Goal: Task Accomplishment & Management: Manage account settings

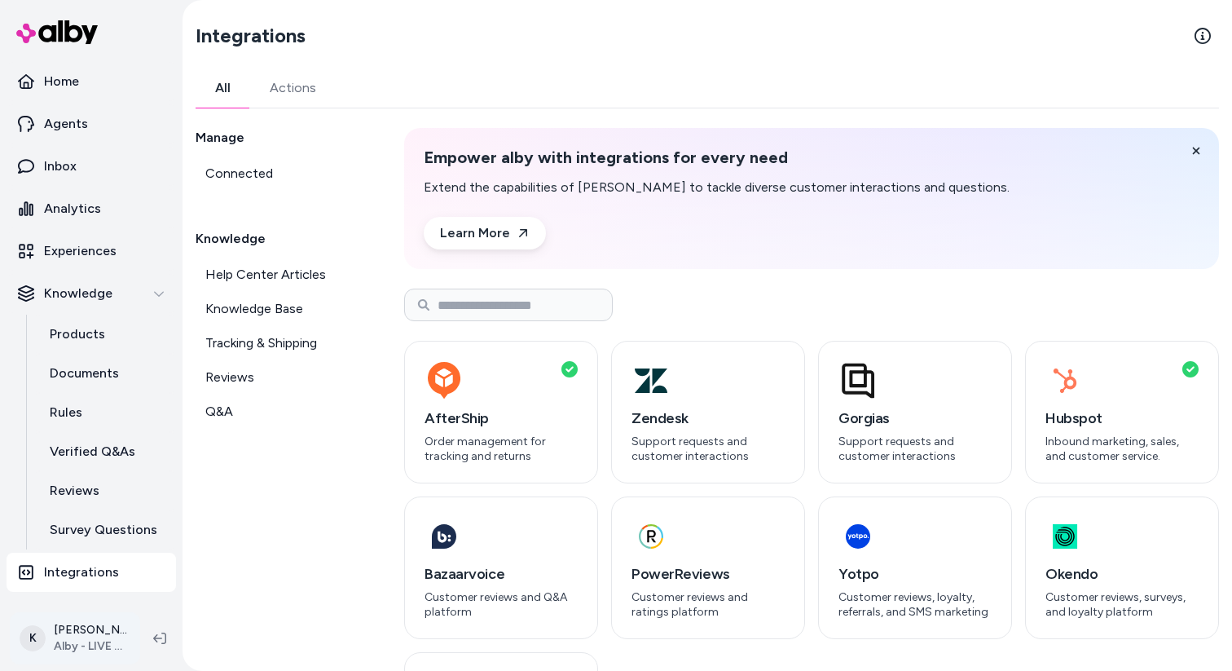
click at [109, 634] on html "Home Agents Inbox Analytics Experiences Knowledge Products Documents Rules Veri…" at bounding box center [616, 335] width 1232 height 671
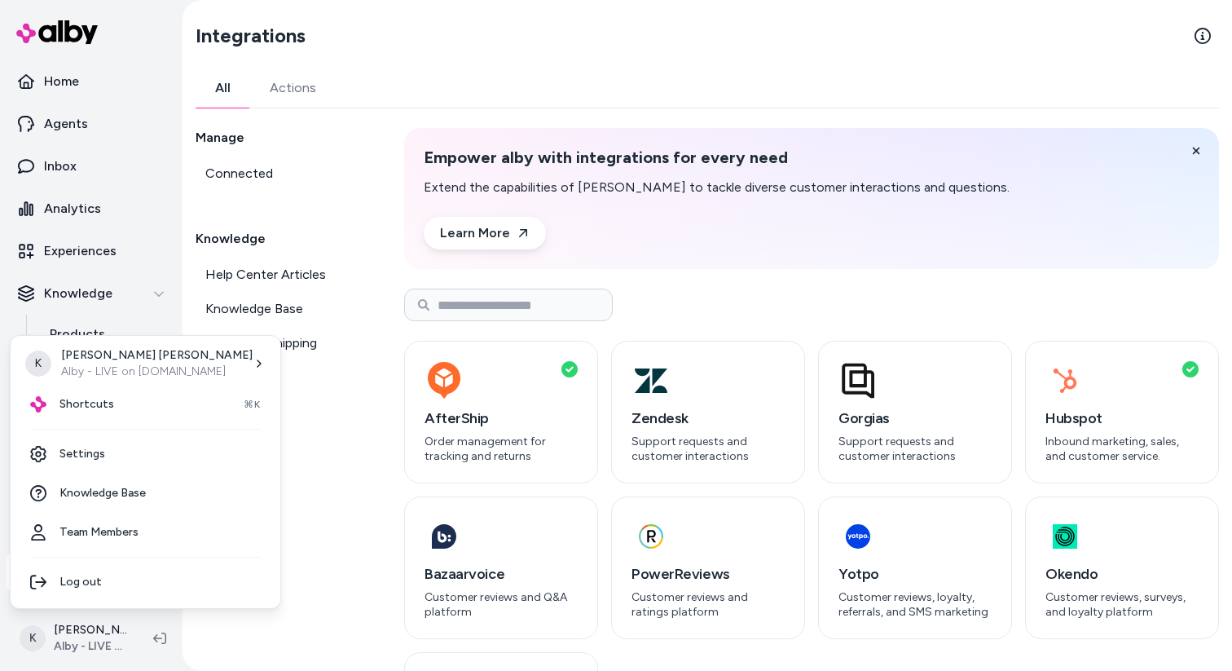
click at [271, 527] on html "Home Agents Inbox Analytics Experiences Knowledge Products Documents Rules Veri…" at bounding box center [616, 335] width 1232 height 671
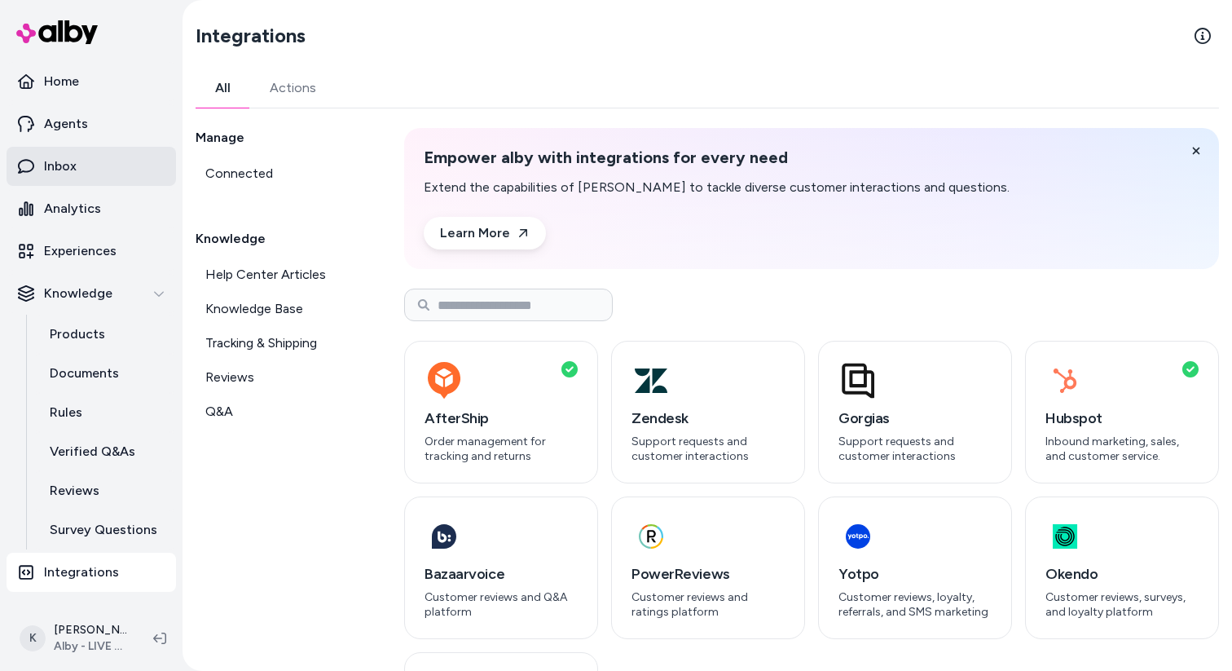
click at [81, 167] on link "Inbox" at bounding box center [92, 166] width 170 height 39
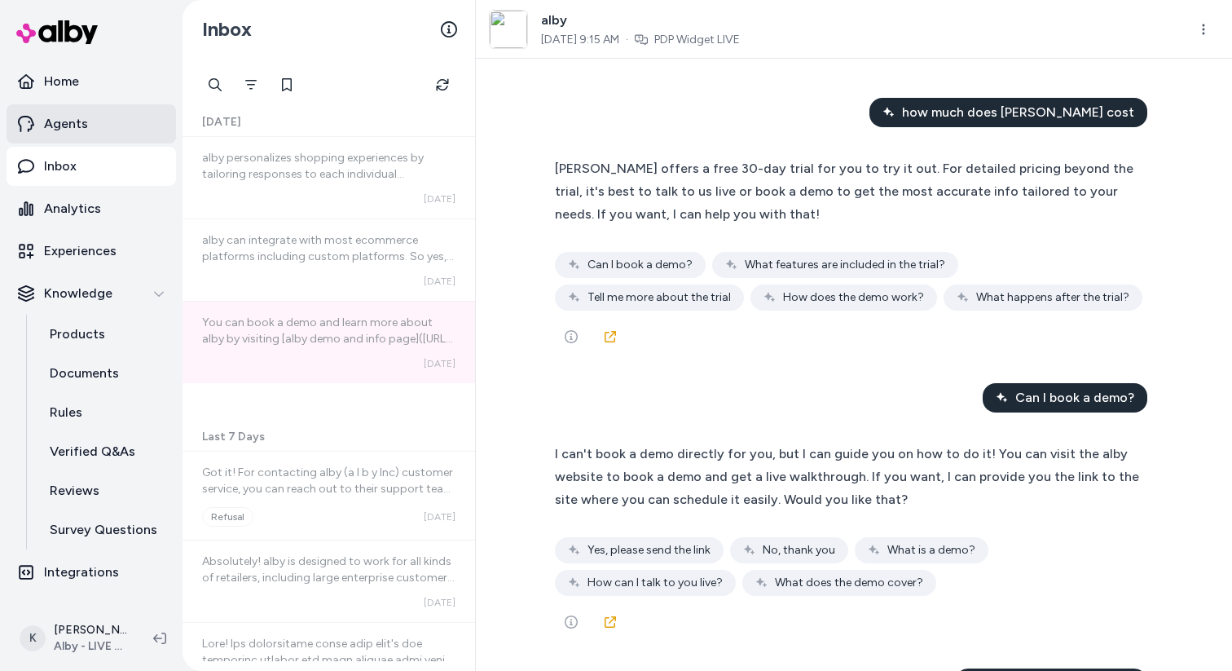
click at [89, 132] on link "Agents" at bounding box center [92, 123] width 170 height 39
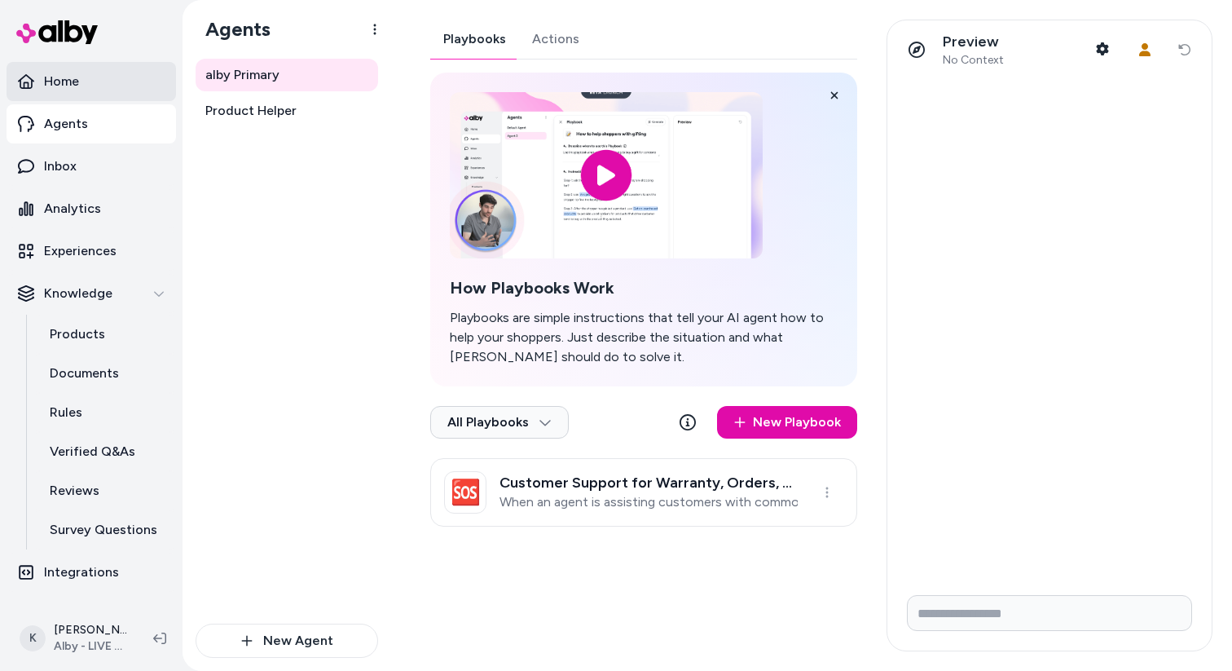
click at [98, 94] on link "Home" at bounding box center [92, 81] width 170 height 39
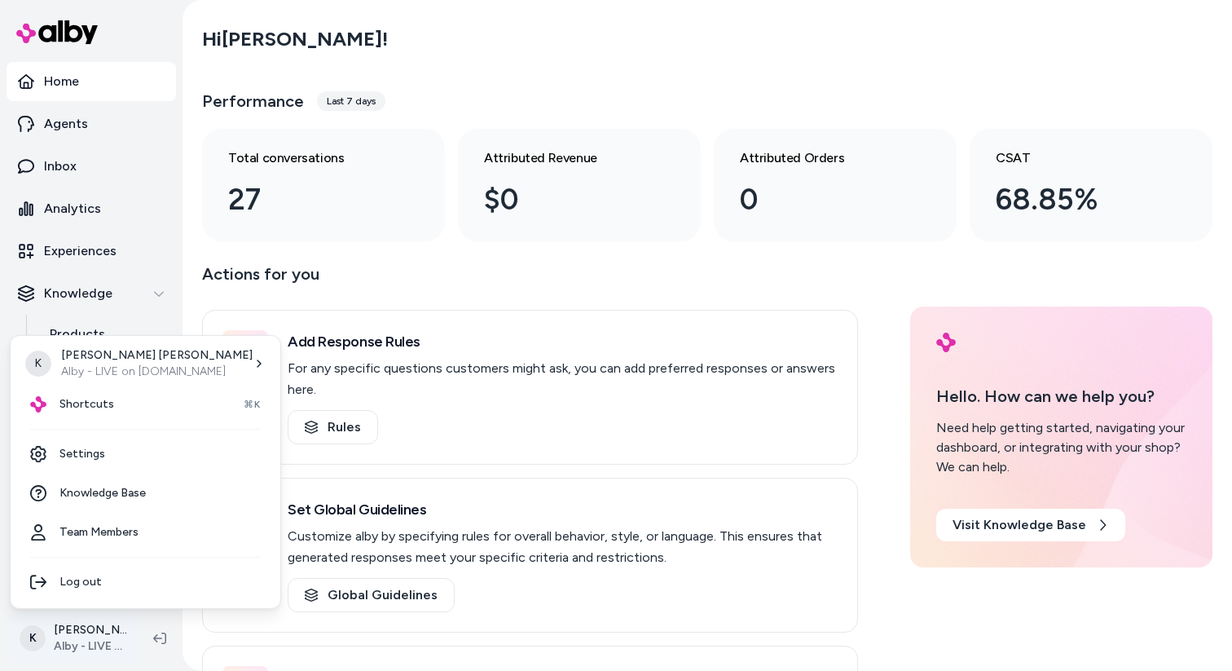
click at [108, 621] on html "Home Agents Inbox Analytics Experiences Knowledge Products Documents Rules Veri…" at bounding box center [616, 335] width 1232 height 671
click at [122, 463] on link "Settings" at bounding box center [145, 453] width 257 height 39
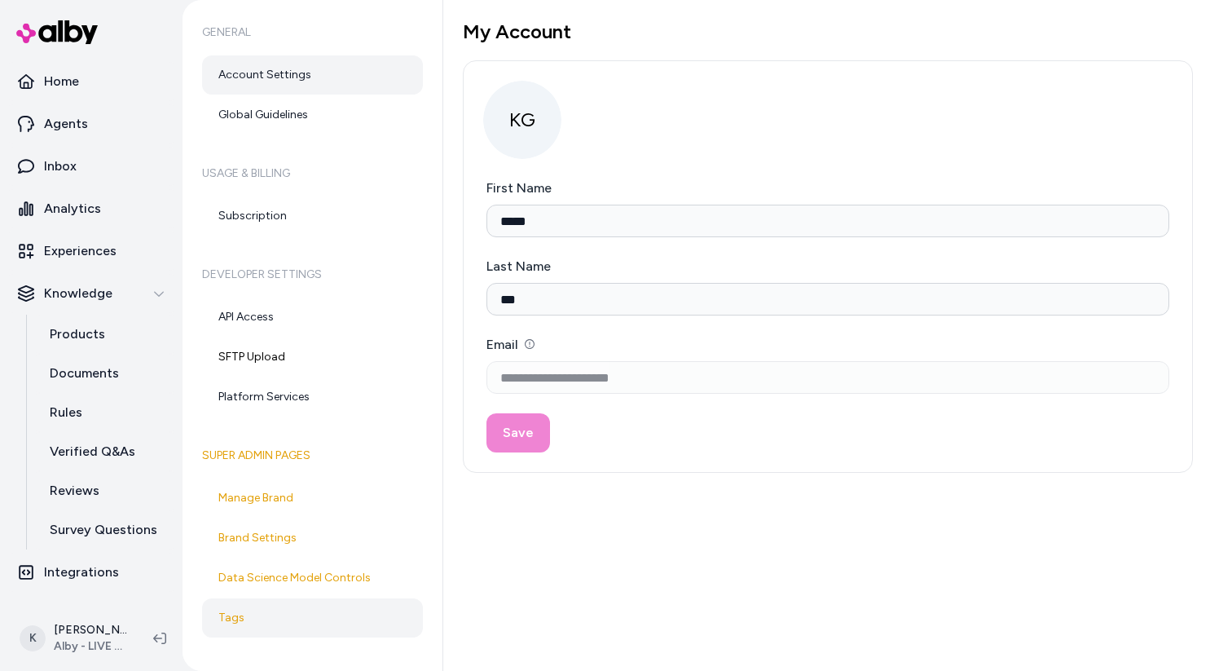
click at [296, 599] on link "Tags" at bounding box center [312, 617] width 221 height 39
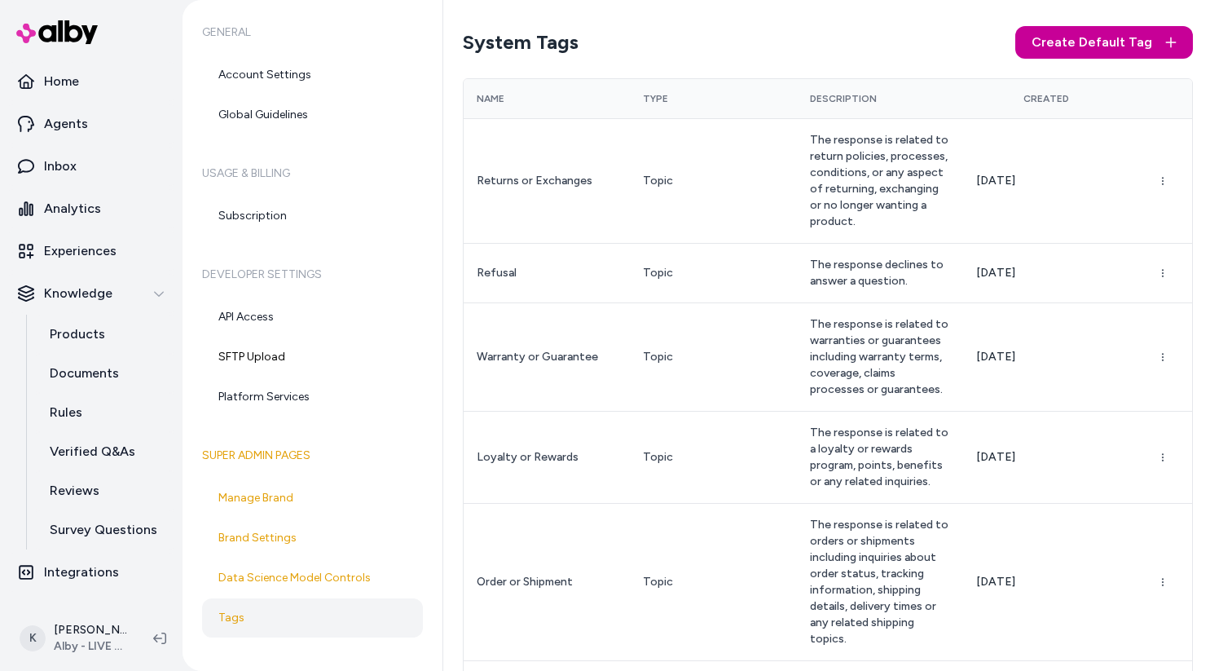
click at [1112, 51] on span "Create Default Tag" at bounding box center [1092, 43] width 121 height 20
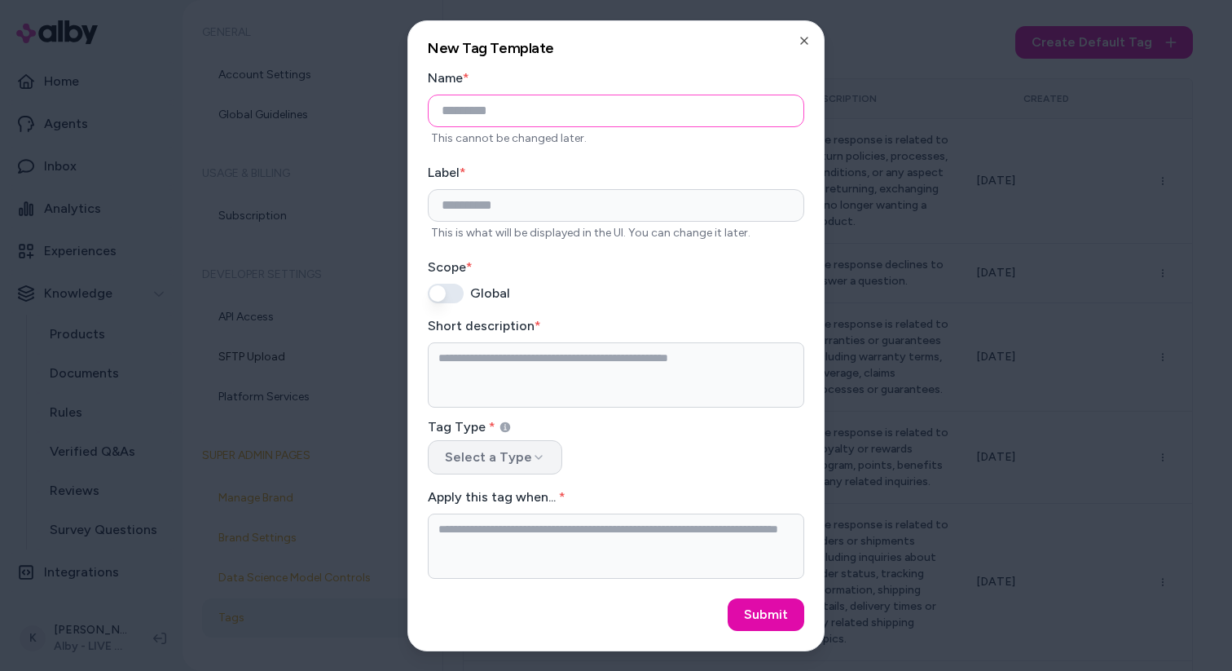
click at [531, 465] on button "Select a Type" at bounding box center [495, 457] width 134 height 34
click at [807, 40] on icon "button" at bounding box center [804, 40] width 13 height 13
